Goal: Task Accomplishment & Management: Manage account settings

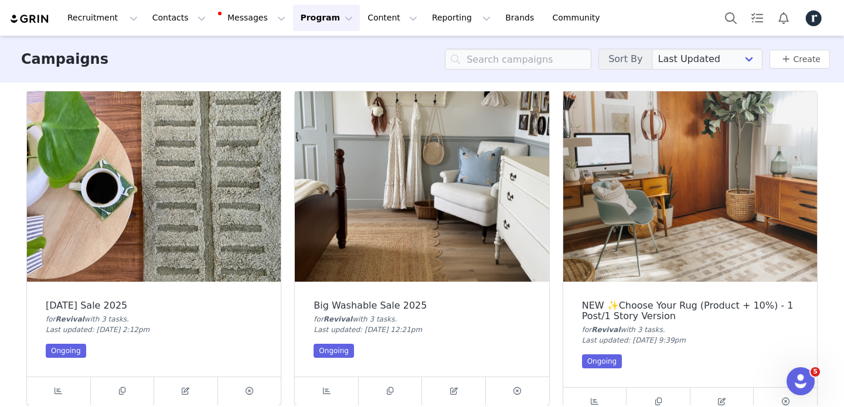
click at [813, 16] on img "Profile" at bounding box center [813, 18] width 19 height 19
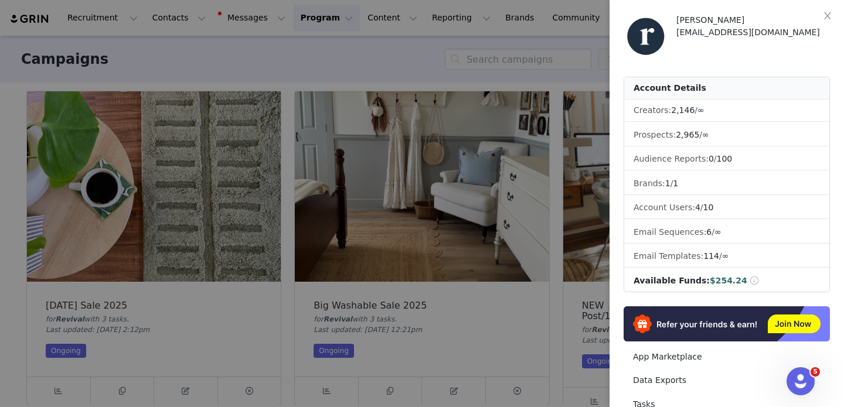
click at [575, 21] on div at bounding box center [422, 203] width 844 height 407
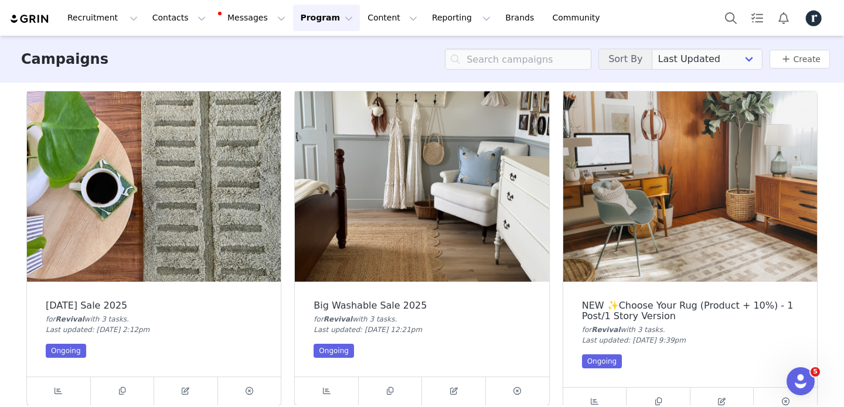
click at [301, 93] on img at bounding box center [422, 186] width 254 height 190
click at [122, 391] on icon at bounding box center [122, 391] width 6 height 8
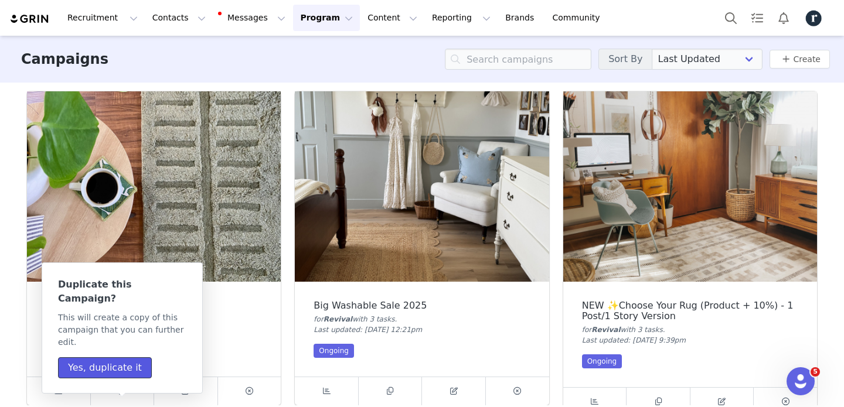
click at [118, 357] on button "Yes, duplicate it" at bounding box center [105, 367] width 94 height 21
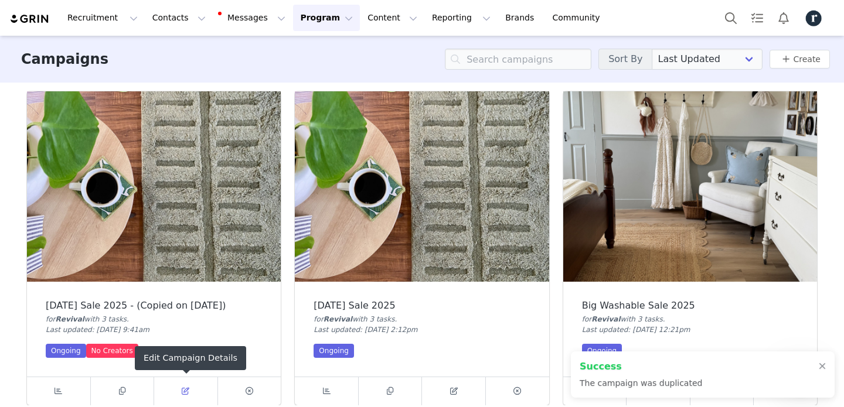
click at [185, 392] on icon at bounding box center [186, 391] width 8 height 8
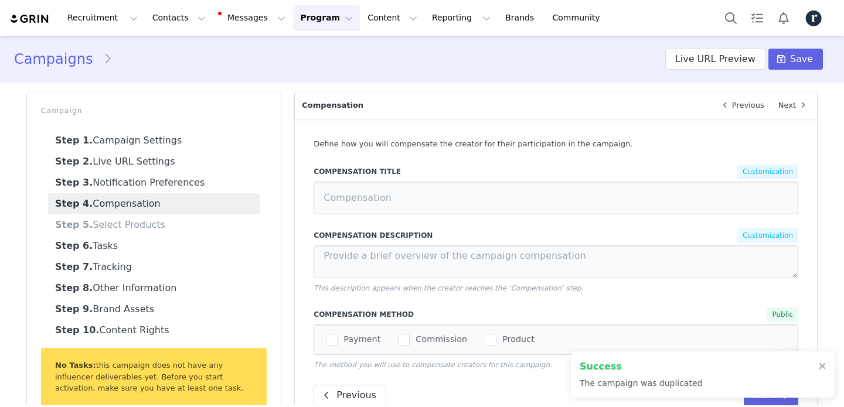
select select
select select "32908"
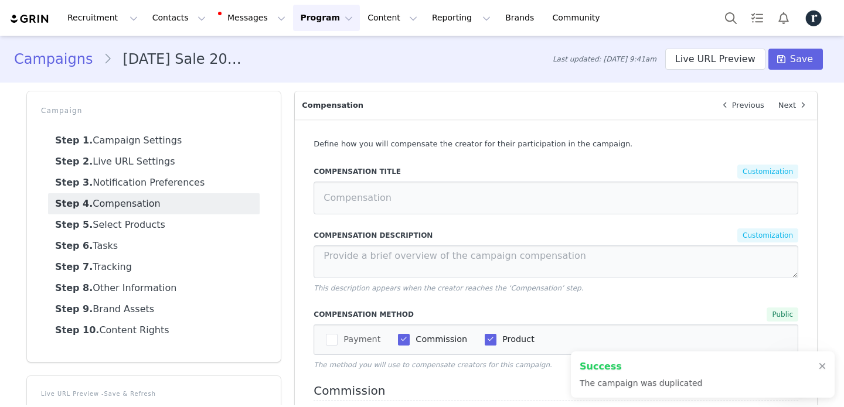
select select "7bfbb927-01e4-42c8-ad73-9eb94f3cde8f"
type input "[DATE] Sale 2025 - (Copied on [DATE])"
radio input "true"
radio input "false"
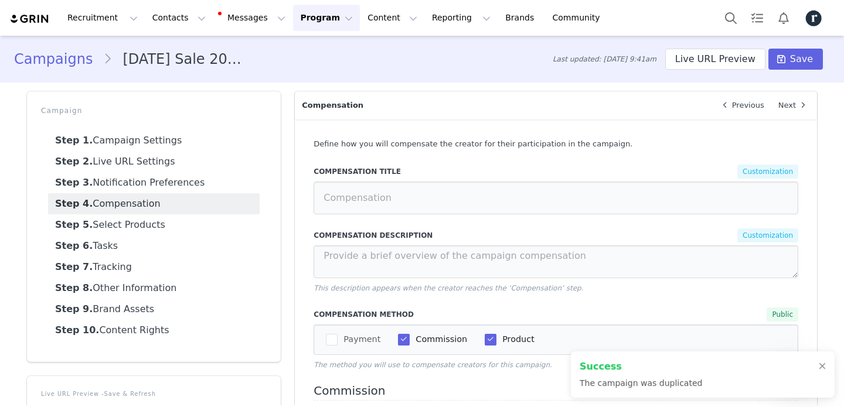
radio input "true"
click at [179, 144] on link "Step 1. Campaign Settings" at bounding box center [154, 140] width 212 height 21
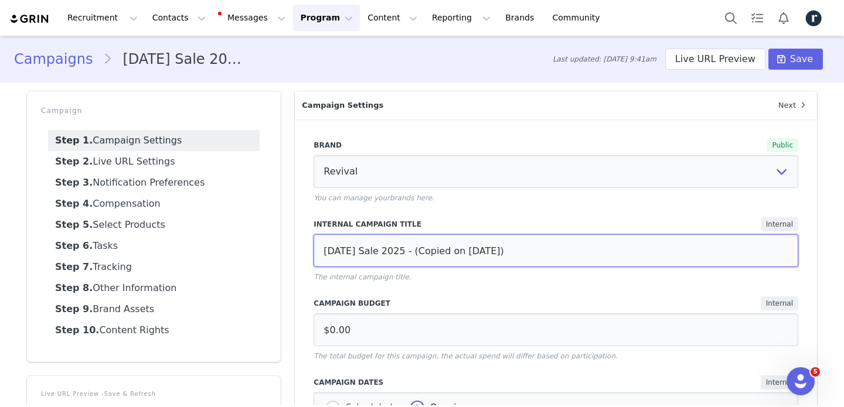
click at [347, 250] on input "[DATE] Sale 2025 - (Copied on [DATE])" at bounding box center [556, 250] width 485 height 33
type input "Birthday Day Sale 2025"
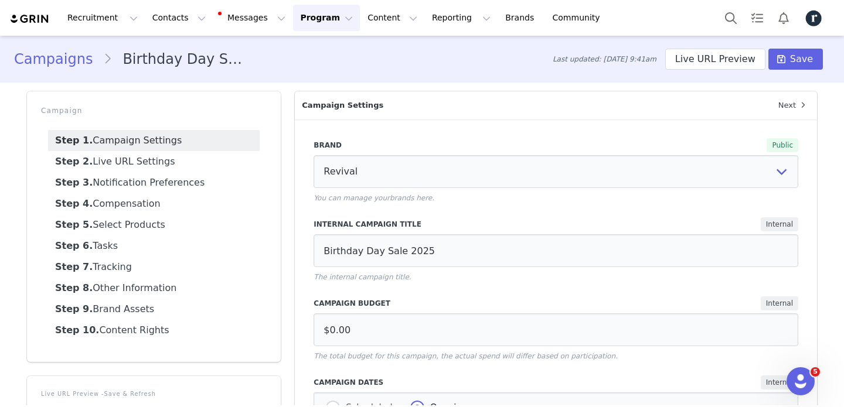
click at [809, 291] on div "Brand Public Revival You can manage your brands here . Internal Campaign Title …" at bounding box center [556, 388] width 522 height 537
click at [178, 163] on link "Step 2. Live URL Settings" at bounding box center [154, 161] width 212 height 21
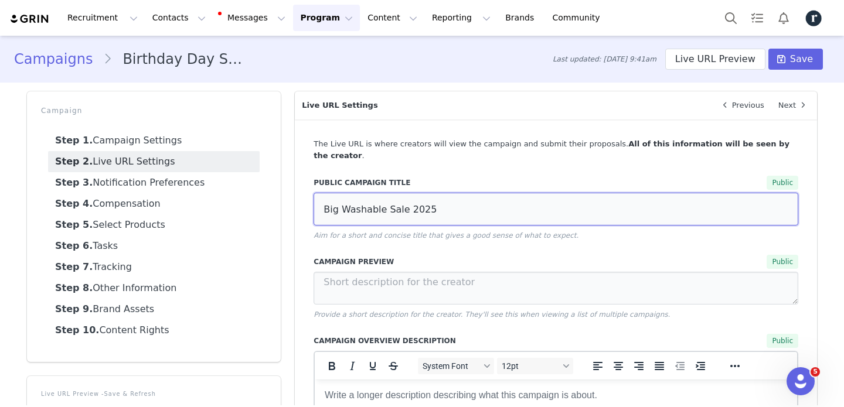
drag, startPoint x: 384, startPoint y: 198, endPoint x: 301, endPoint y: 199, distance: 83.8
type input "Birthday Sale 2025"
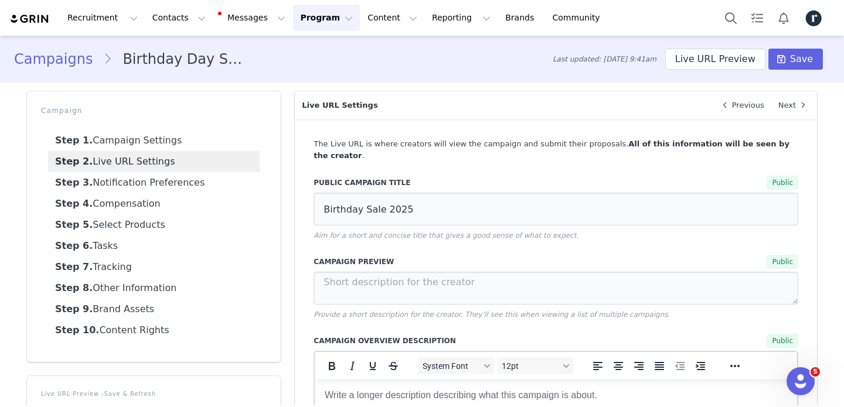
click at [802, 56] on span "Save" at bounding box center [801, 59] width 23 height 14
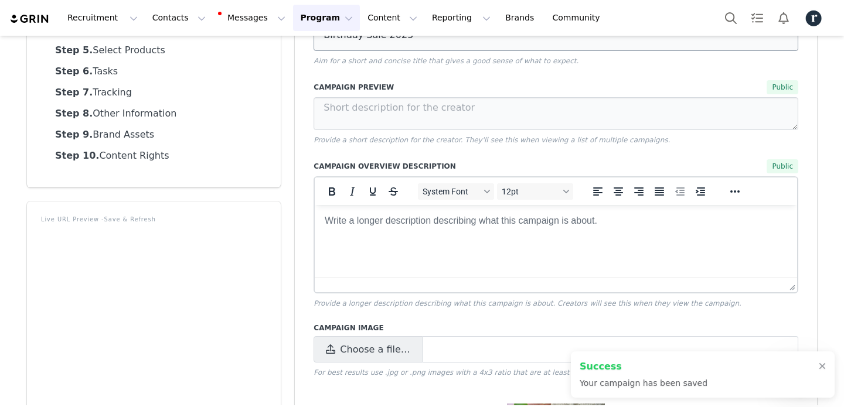
scroll to position [325, 0]
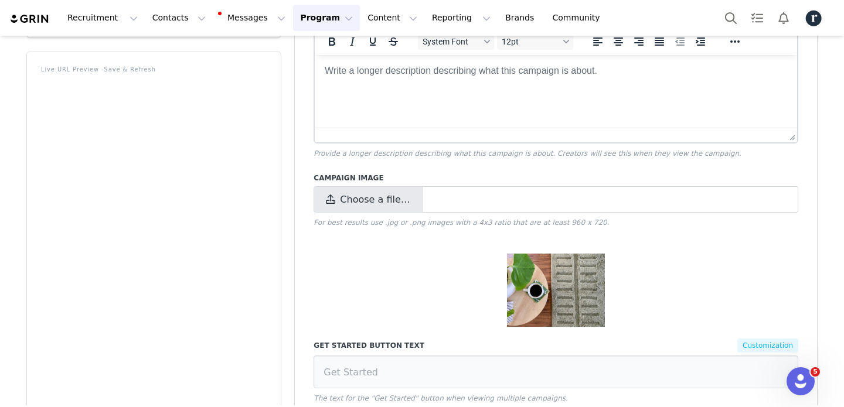
click at [389, 193] on span "Choose a file…" at bounding box center [375, 200] width 70 height 14
click at [389, 186] on input "Choose a file…" at bounding box center [556, 199] width 485 height 26
type input "C:\fakepath\[PERSON_NAME] Dail_Post1a_Venus.jpeg"
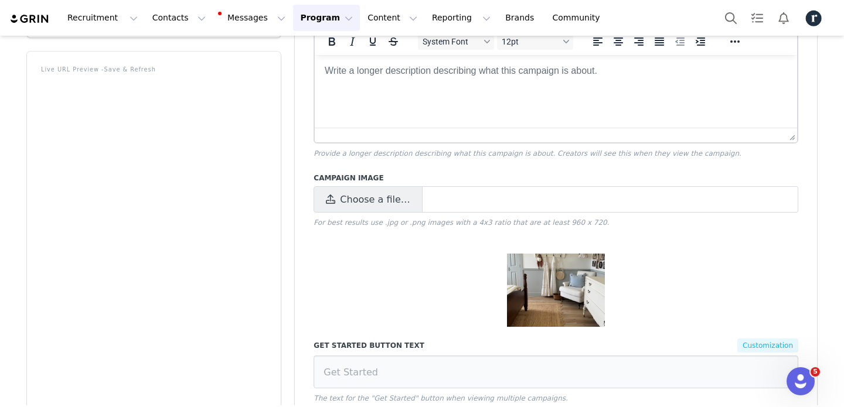
scroll to position [0, 0]
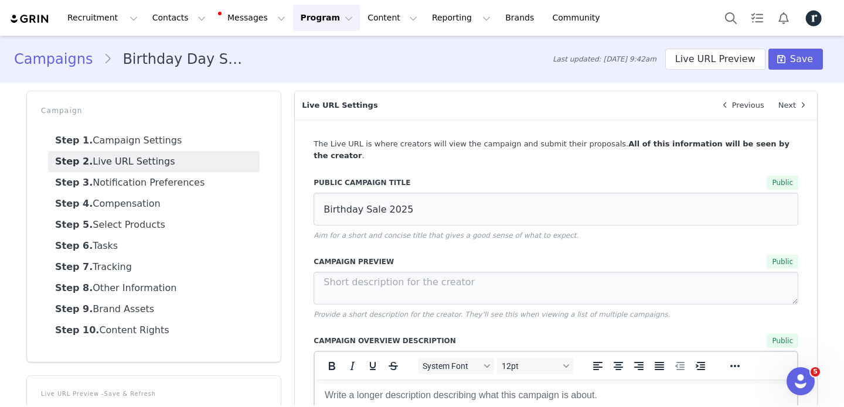
click at [799, 40] on div "Campaigns Birthday Day Sale 2025 Last updated: [DATE] 9:42am Live URL Preview S…" at bounding box center [422, 59] width 844 height 40
click at [792, 57] on span "Save" at bounding box center [801, 59] width 23 height 14
click at [54, 60] on link "Campaigns" at bounding box center [58, 59] width 89 height 21
